Goal: Navigation & Orientation: Find specific page/section

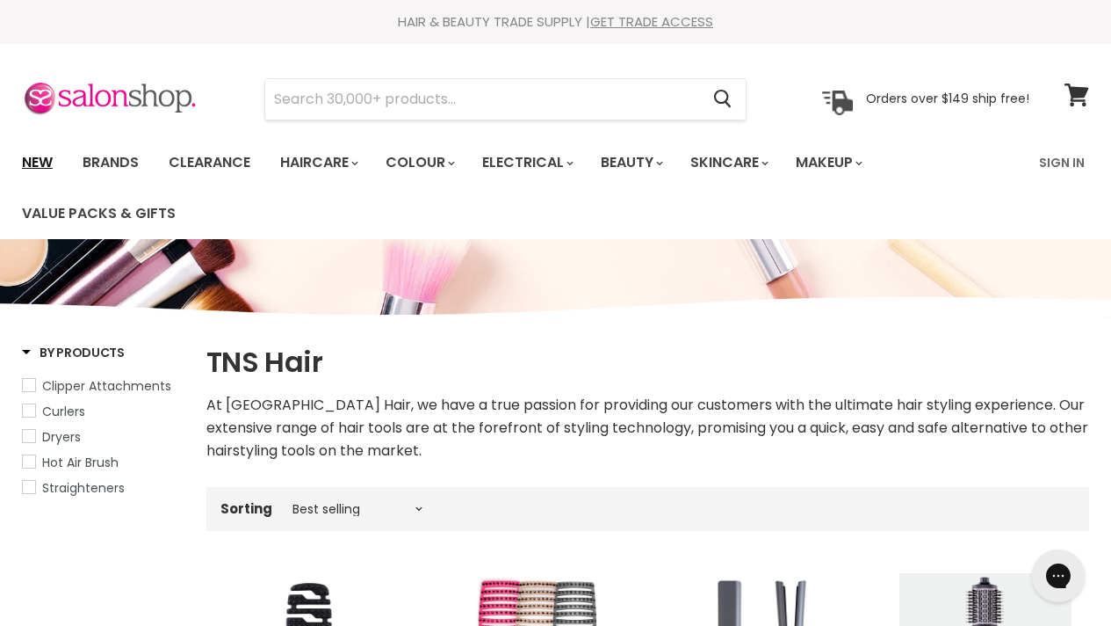
click at [42, 158] on link "New" at bounding box center [37, 162] width 57 height 37
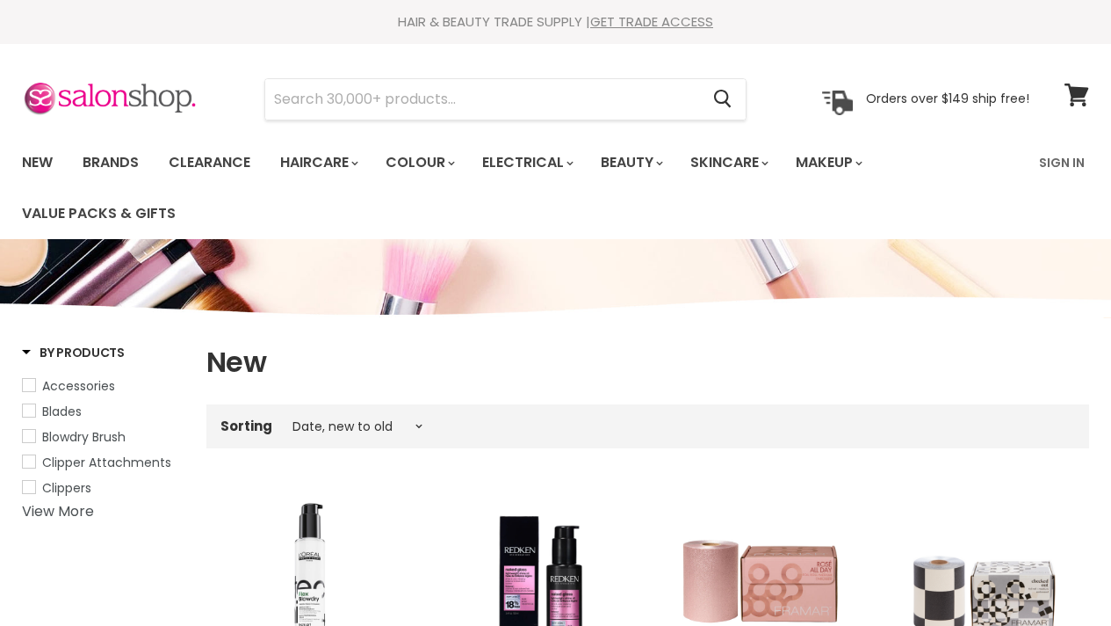
select select "created-descending"
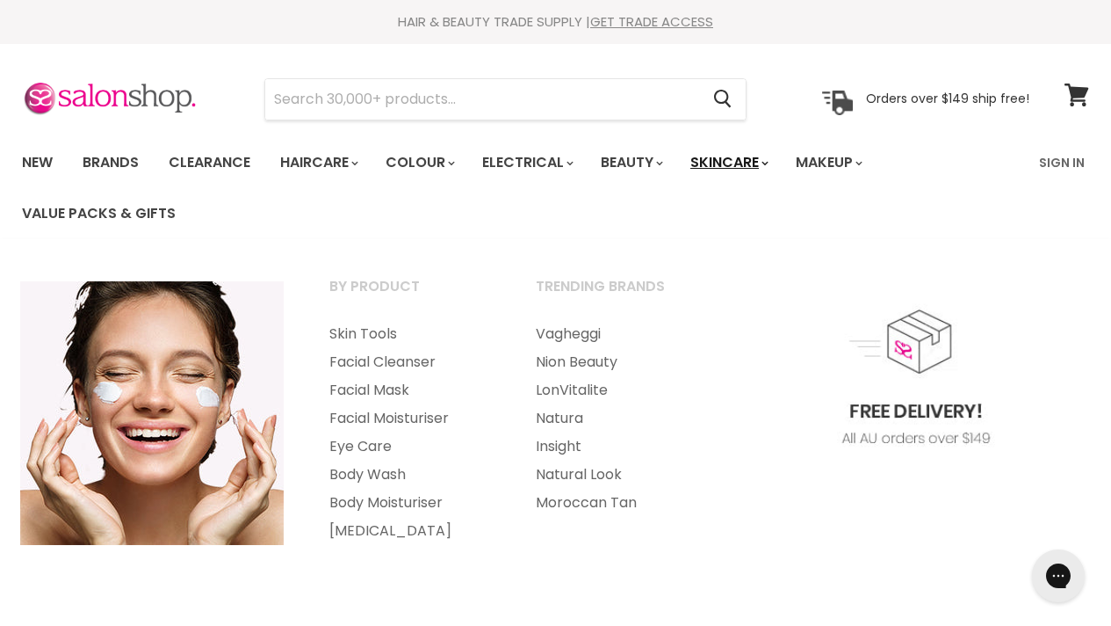
click at [717, 164] on link "Skincare" at bounding box center [728, 162] width 102 height 37
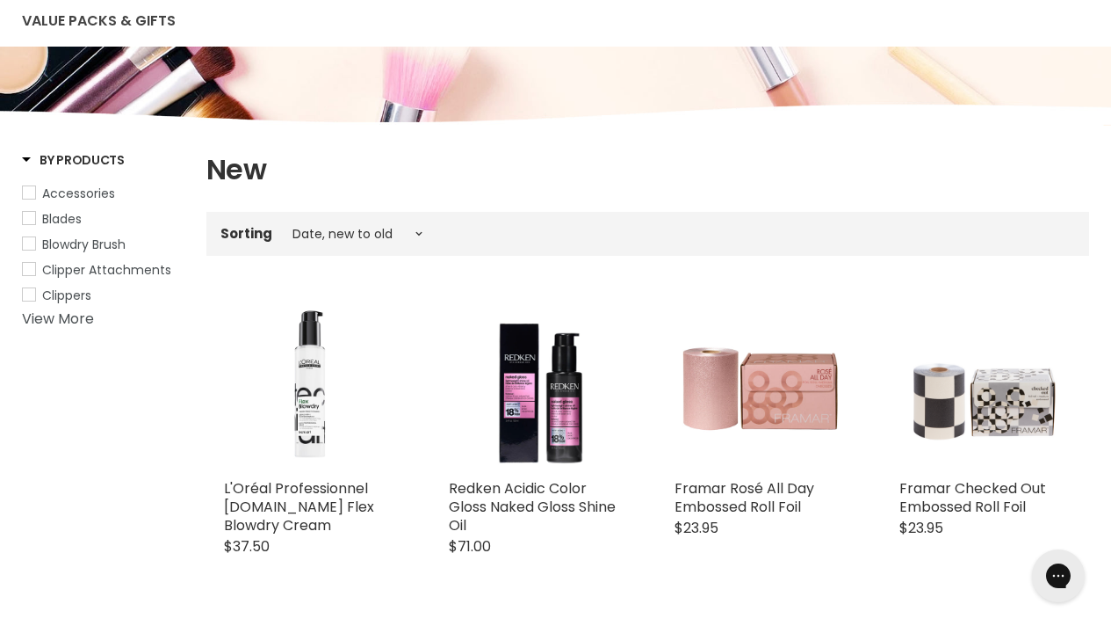
scroll to position [201, 0]
